Goal: Information Seeking & Learning: Learn about a topic

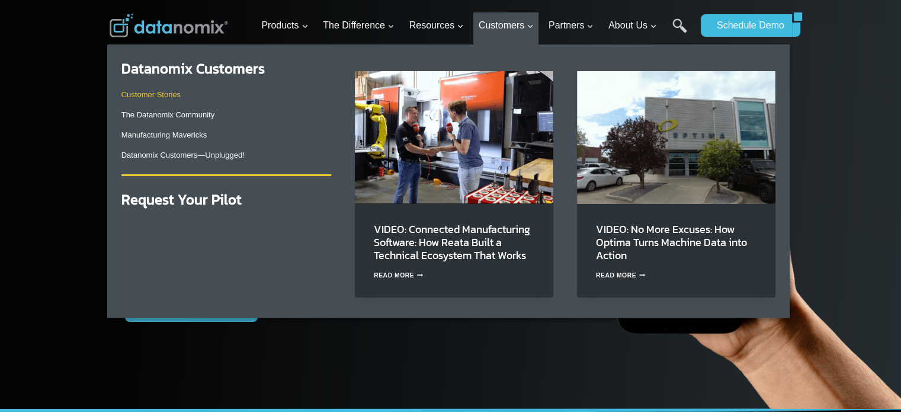
click at [154, 94] on link "Customer Stories" at bounding box center [151, 94] width 59 height 9
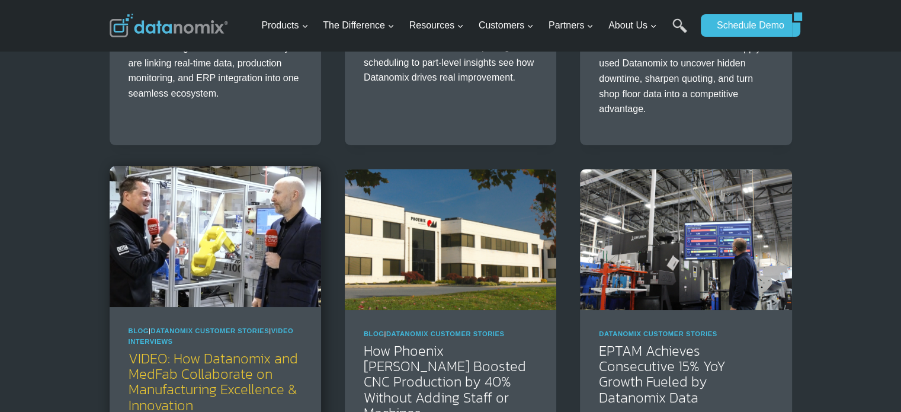
scroll to position [494, 0]
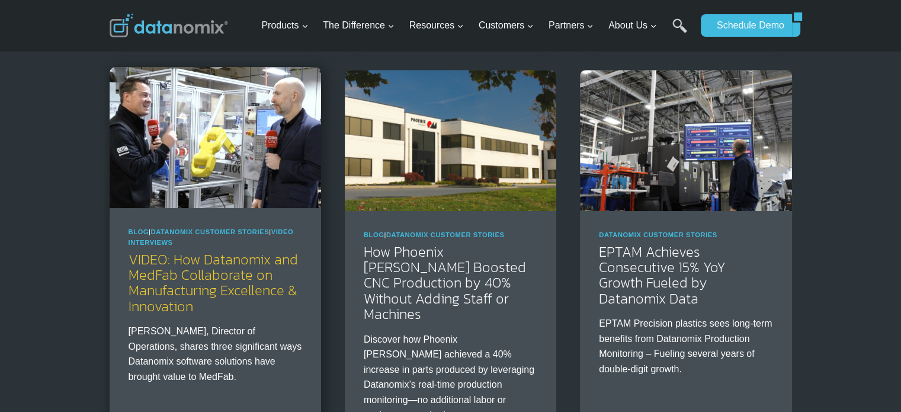
click at [162, 295] on link "VIDEO: How Datanomix and MedFab Collaborate on Manufacturing Excellence & Innov…" at bounding box center [214, 283] width 170 height 68
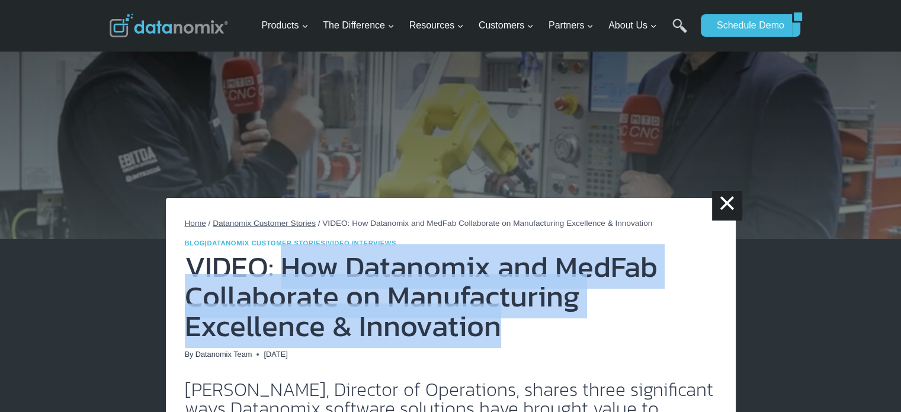
drag, startPoint x: 530, startPoint y: 335, endPoint x: 284, endPoint y: 284, distance: 251.2
click at [284, 284] on h1 "VIDEO: How Datanomix and MedFab Collaborate on Manufacturing Excellence & Innov…" at bounding box center [451, 296] width 532 height 89
copy h1 "How Datanomix and MedFab Collaborate on Manufacturing Excellence & Innovation"
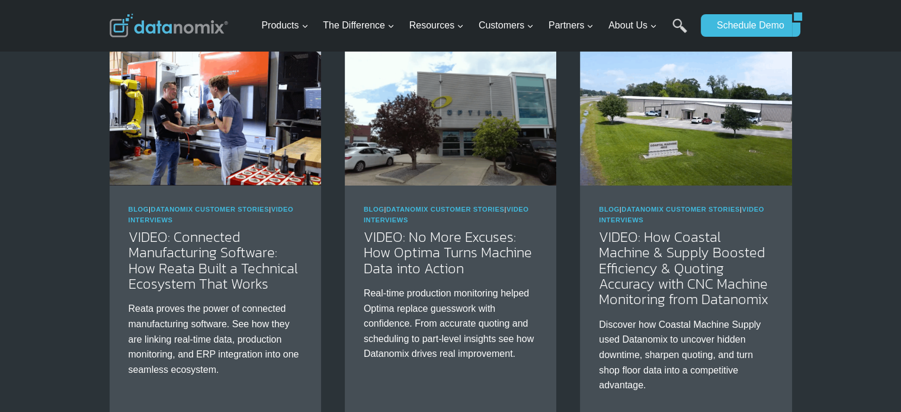
scroll to position [98, 0]
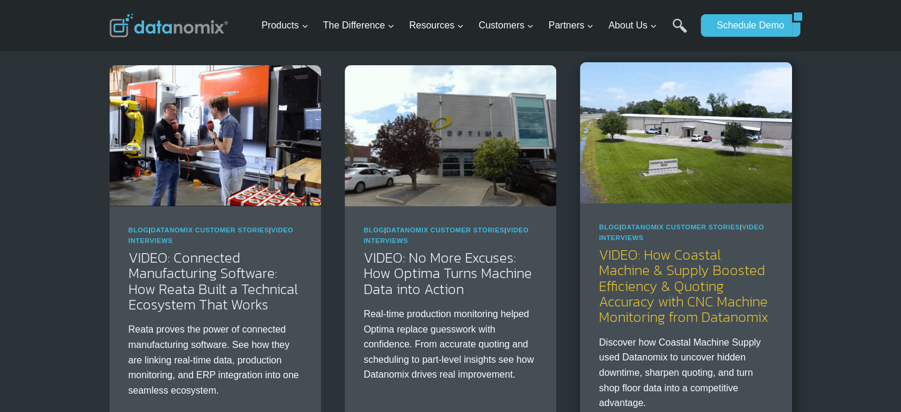
click at [676, 305] on link "VIDEO: How Coastal Machine & Supply Boosted Efficiency & Quoting Accuracy with …" at bounding box center [684, 286] width 170 height 84
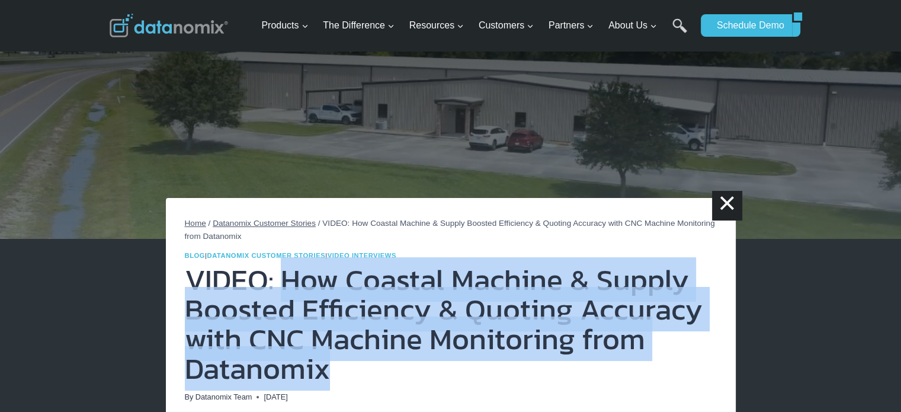
drag, startPoint x: 360, startPoint y: 372, endPoint x: 282, endPoint y: 288, distance: 114.5
click at [282, 288] on h1 "VIDEO: How Coastal Machine & Supply Boosted Efficiency & Quoting Accuracy with …" at bounding box center [451, 324] width 532 height 119
copy h1 "How Coastal Machine & Supply Boosted Efficiency & Quoting Accuracy with CNC Mac…"
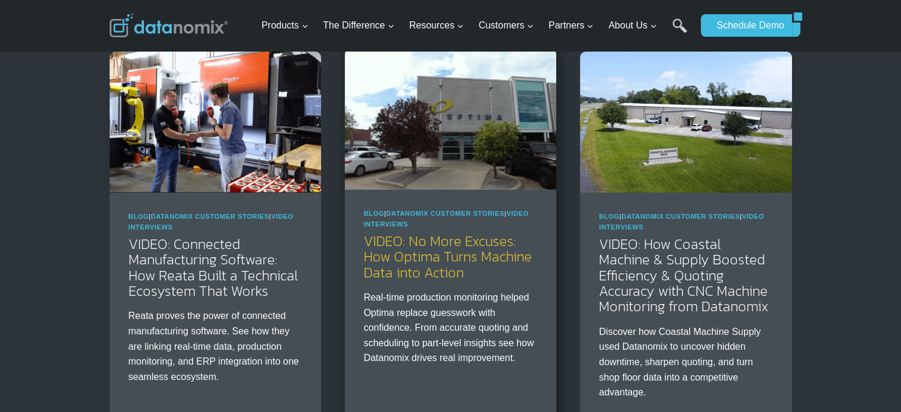
click at [401, 269] on link "VIDEO: No More Excuses: How Optima Turns Machine Data into Action" at bounding box center [448, 257] width 168 height 52
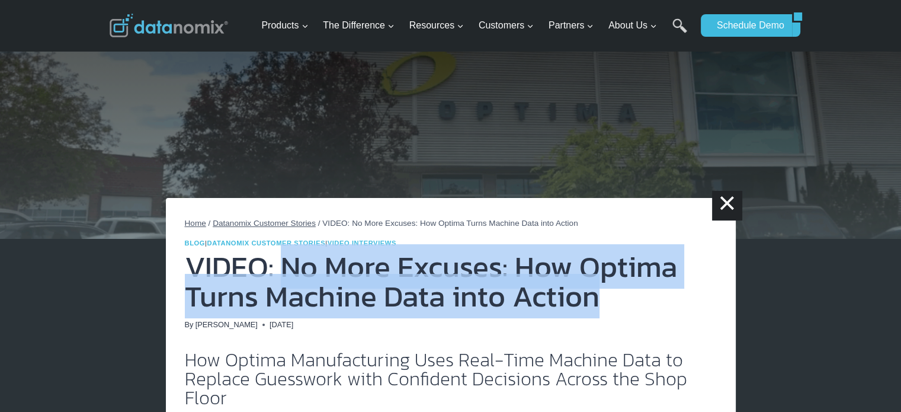
drag, startPoint x: 557, startPoint y: 293, endPoint x: 286, endPoint y: 284, distance: 271.0
click at [286, 284] on h1 "VIDEO: No More Excuses: How Optima Turns Machine Data into Action" at bounding box center [451, 281] width 532 height 59
